Goal: Task Accomplishment & Management: Manage account settings

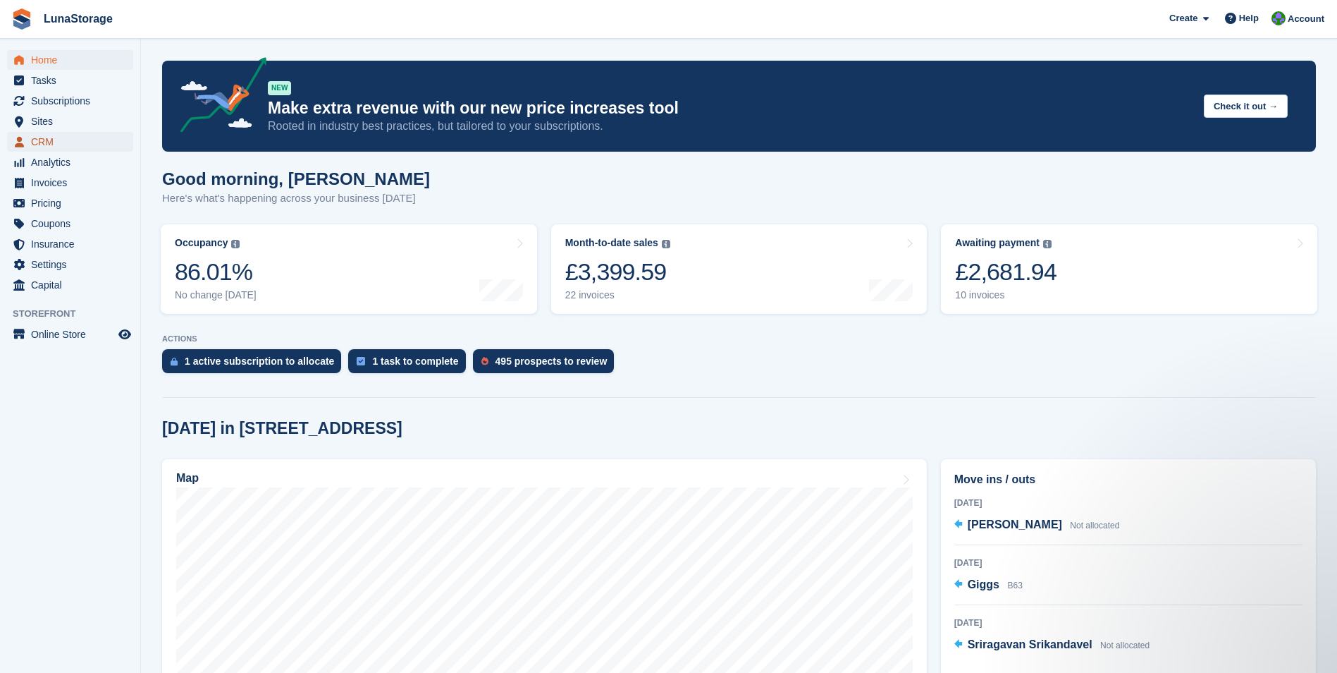
click at [53, 147] on span "CRM" at bounding box center [73, 142] width 85 height 20
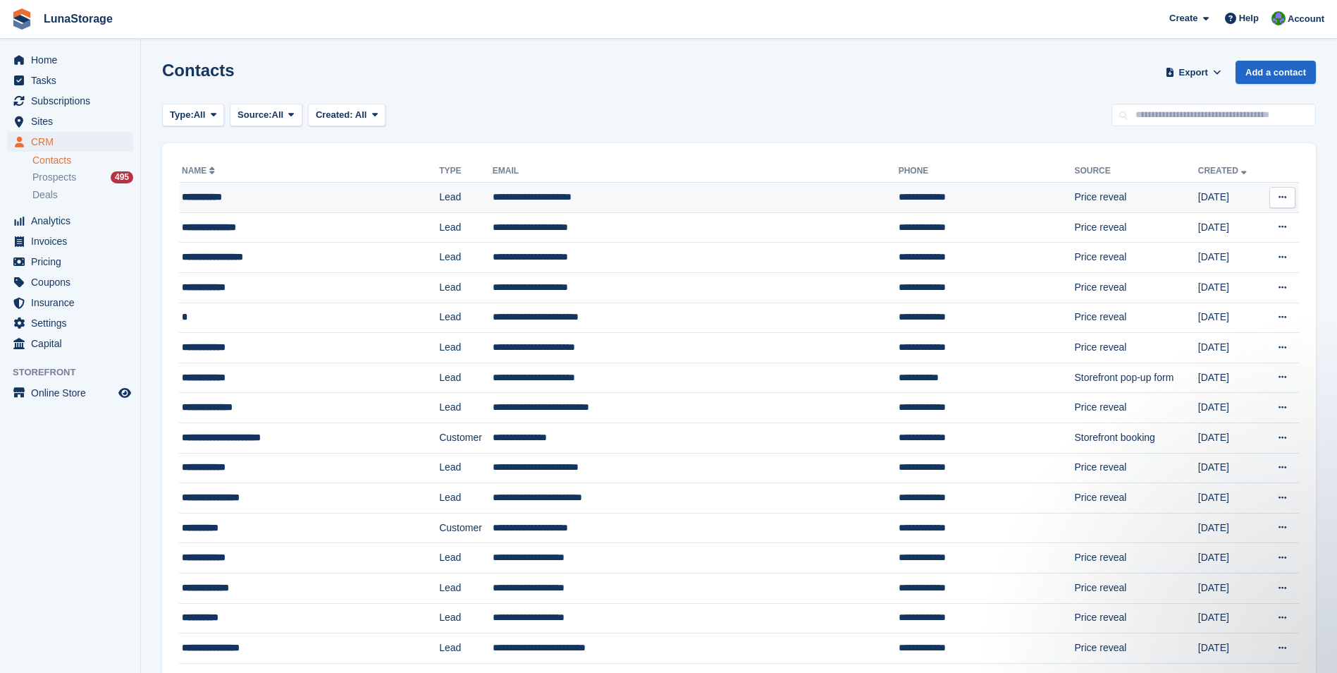
click at [217, 198] on div "**********" at bounding box center [285, 197] width 207 height 15
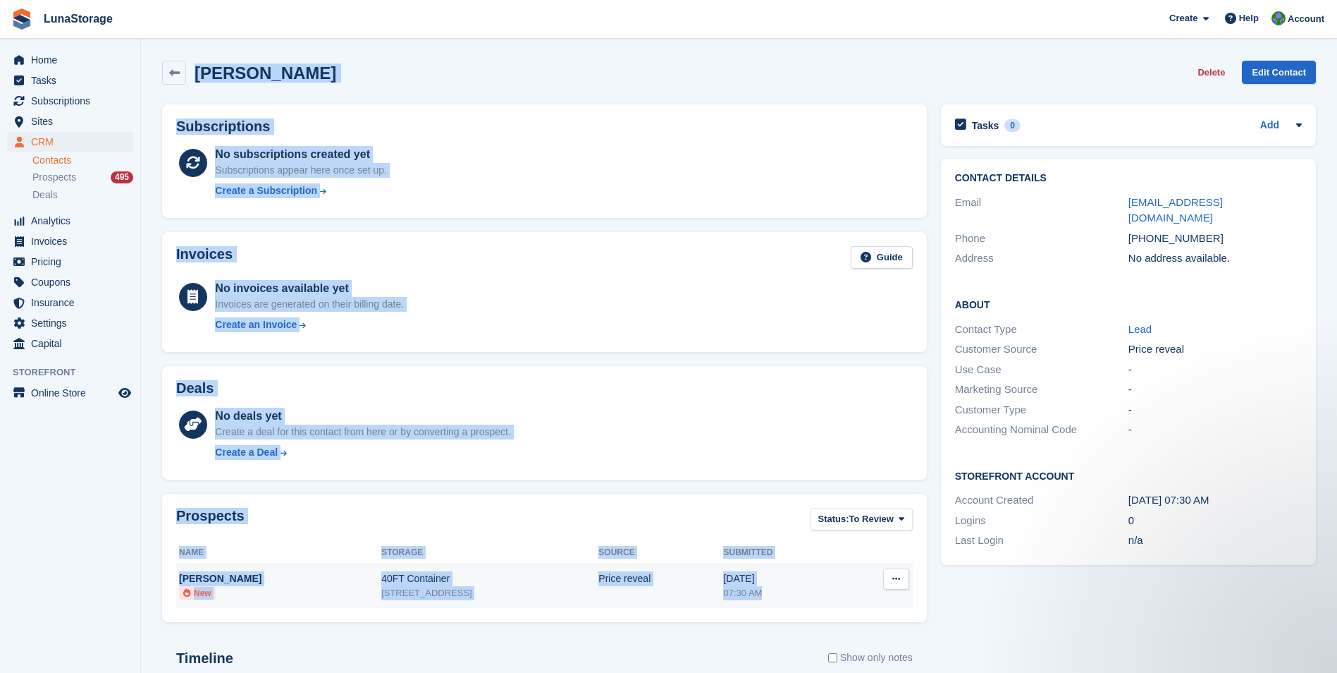
drag, startPoint x: 154, startPoint y: 59, endPoint x: 891, endPoint y: 605, distance: 917.2
click at [891, 605] on section "Jack Purton Delete Edit Contact Subscriptions No subscriptions created yet Subs…" at bounding box center [739, 448] width 1196 height 897
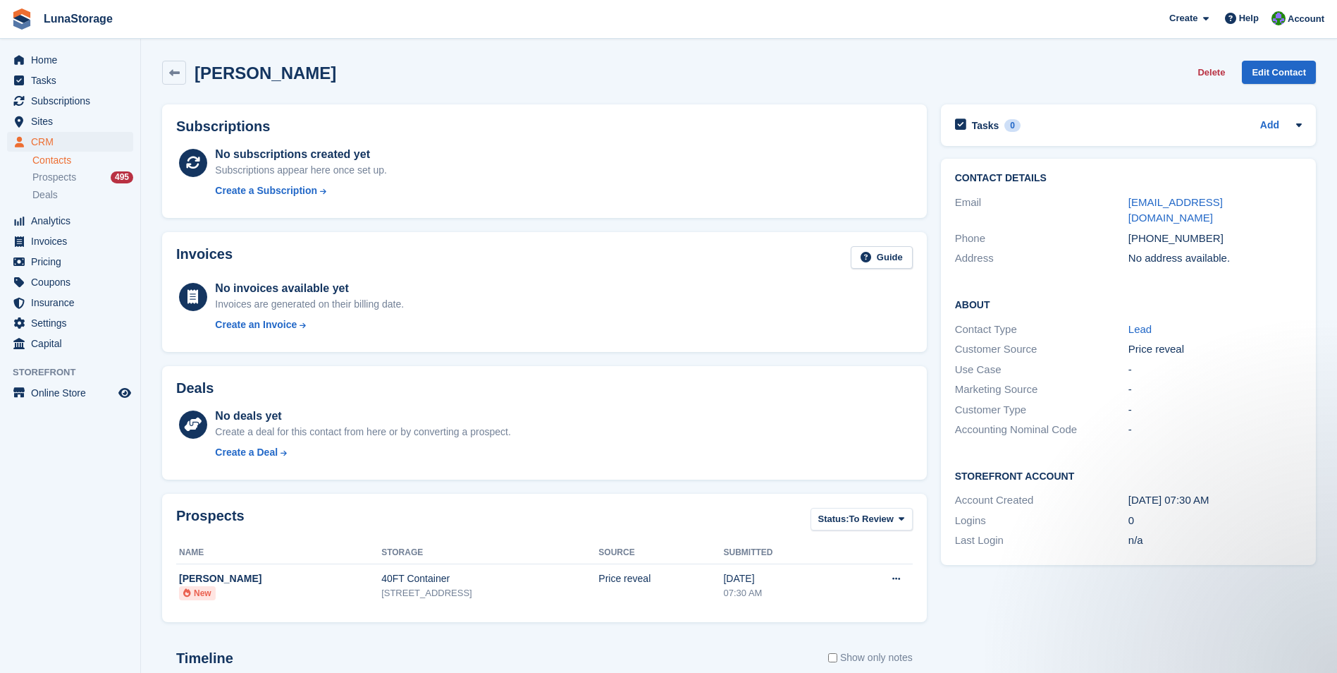
drag, startPoint x: 891, startPoint y: 605, endPoint x: 937, endPoint y: 623, distance: 49.4
click at [937, 623] on div "Tasks 0 Add No tasks related to Jack Purton Contact Details Email jackpurton@ho…" at bounding box center [1128, 490] width 389 height 787
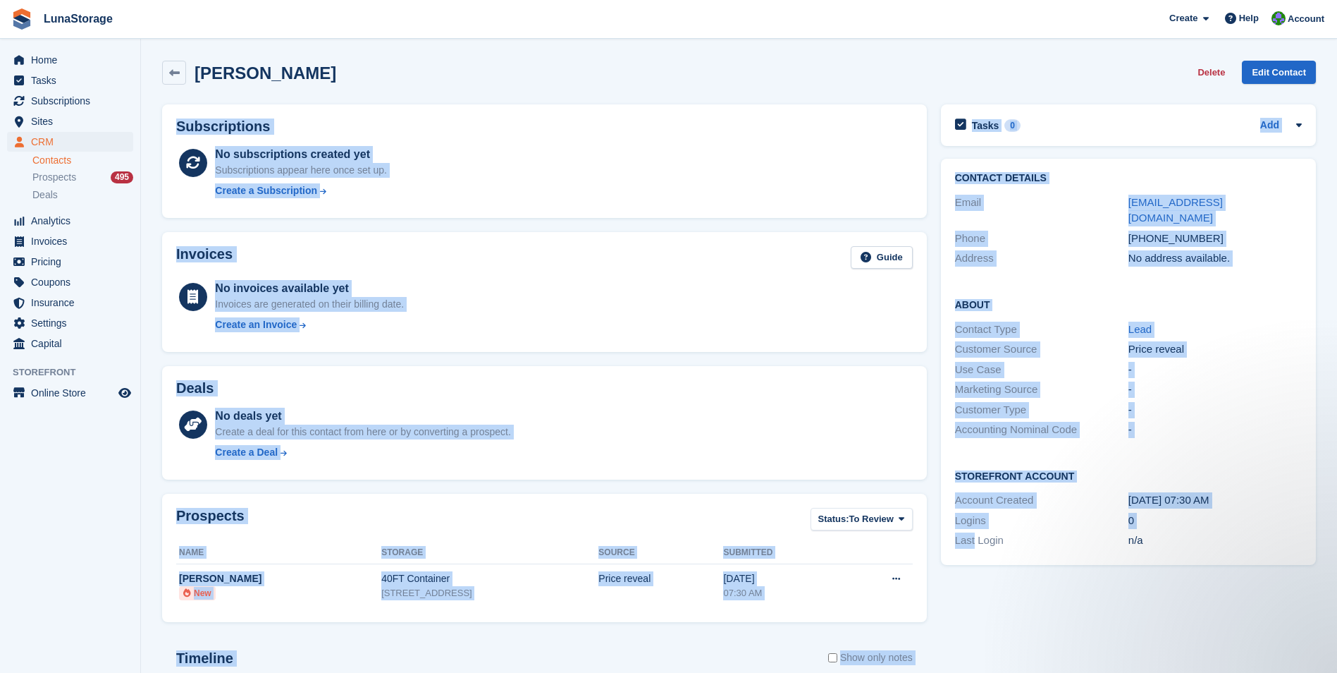
drag, startPoint x: 937, startPoint y: 623, endPoint x: 183, endPoint y: 113, distance: 910.2
click at [183, 113] on div "Subscriptions No subscriptions created yet Subscriptions appear here once set u…" at bounding box center [739, 490] width 1168 height 787
drag, startPoint x: 183, startPoint y: 113, endPoint x: 157, endPoint y: 103, distance: 28.5
click at [157, 103] on div "Subscriptions No subscriptions created yet Subscriptions appear here once set u…" at bounding box center [544, 161] width 779 height 128
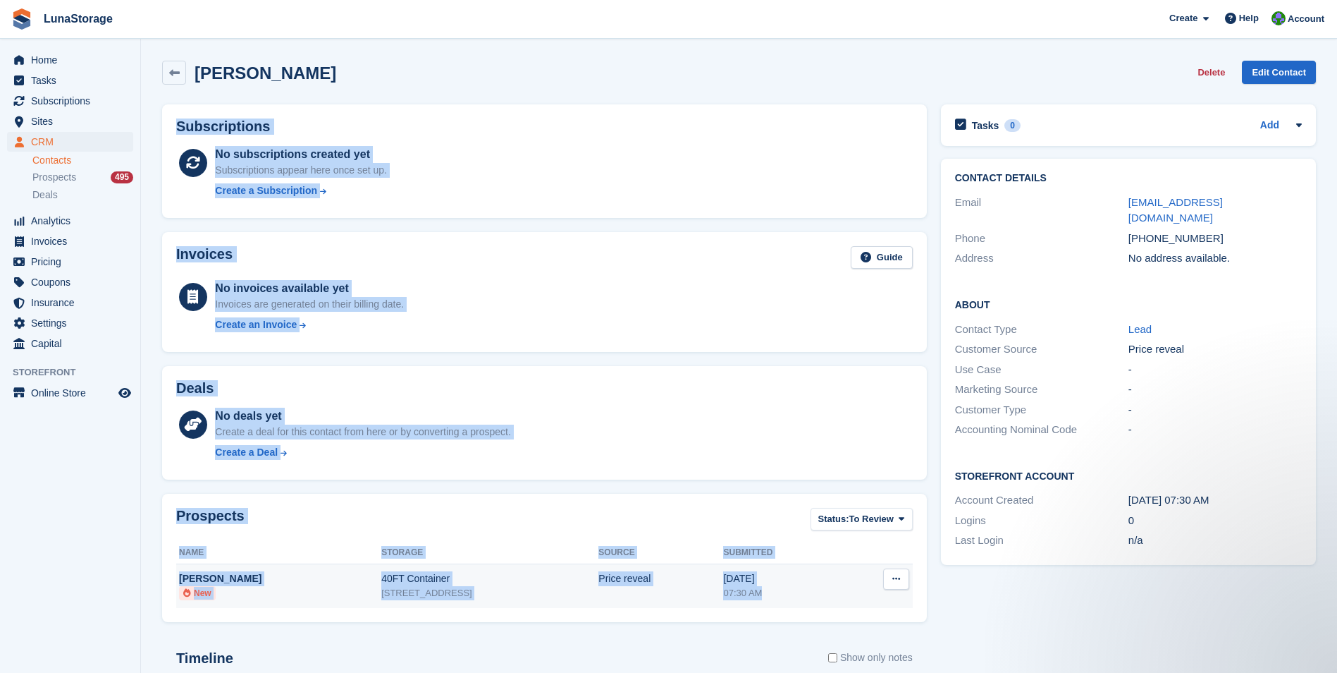
drag, startPoint x: 157, startPoint y: 103, endPoint x: 907, endPoint y: 599, distance: 899.6
click at [907, 599] on div "Subscriptions No subscriptions created yet Subscriptions appear here once set u…" at bounding box center [544, 490] width 779 height 787
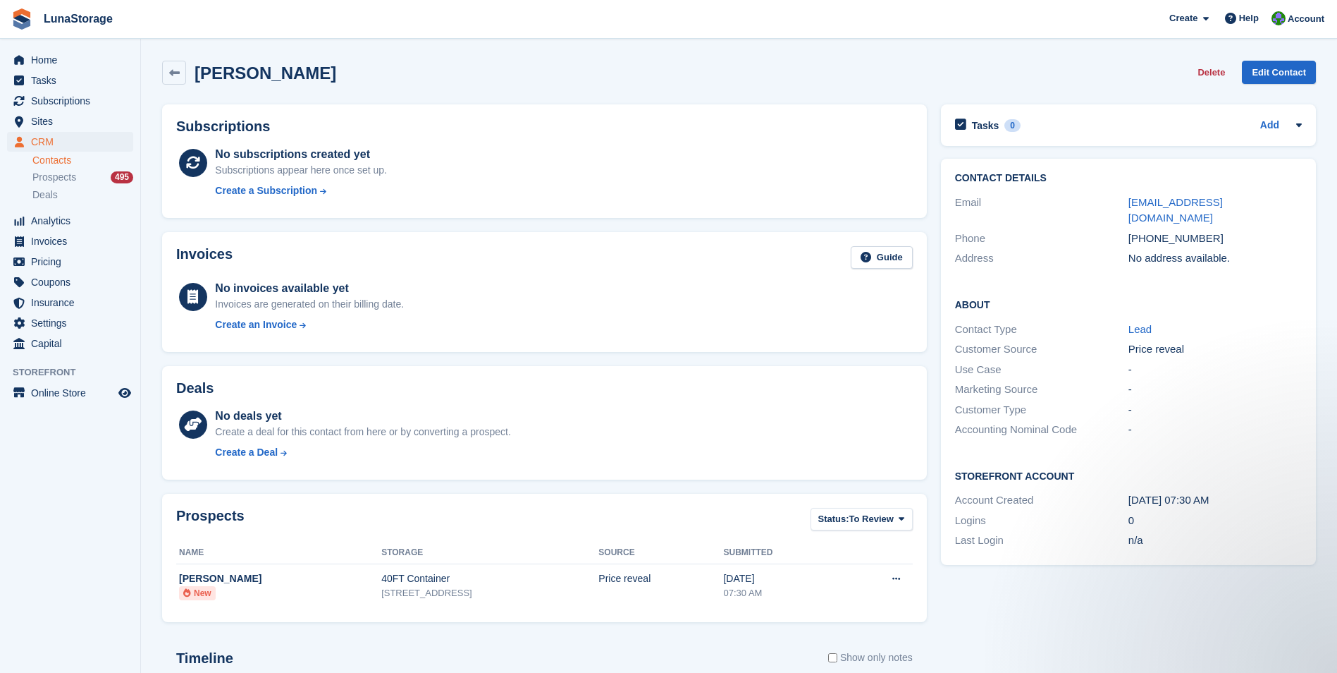
drag, startPoint x: 907, startPoint y: 599, endPoint x: 938, endPoint y: 622, distance: 38.2
click at [938, 622] on div "Tasks 0 Add No tasks related to Jack Purton Contact Details Email jackpurton@ho…" at bounding box center [1128, 490] width 389 height 787
click at [35, 69] on span "Home" at bounding box center [73, 60] width 85 height 20
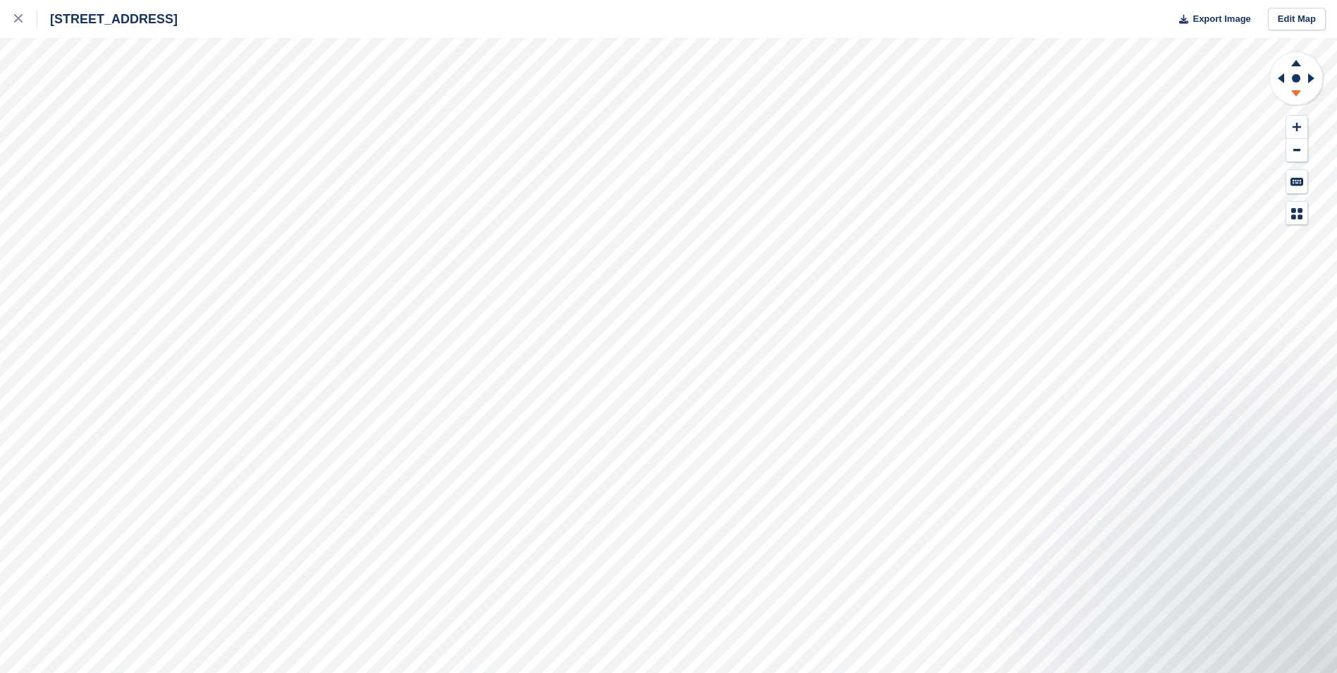
click at [1289, 88] on icon at bounding box center [1296, 96] width 37 height 18
click at [1294, 78] on circle at bounding box center [1296, 78] width 8 height 8
